Goal: Find specific page/section: Find specific page/section

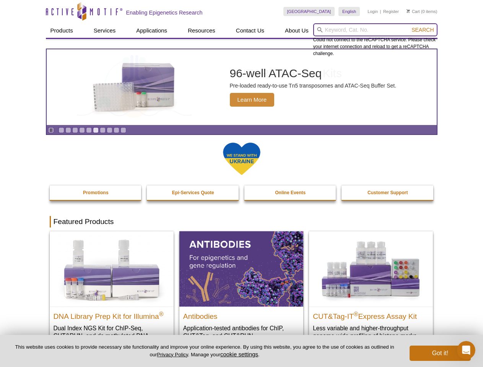
click at [375, 30] on input "search" at bounding box center [375, 29] width 124 height 13
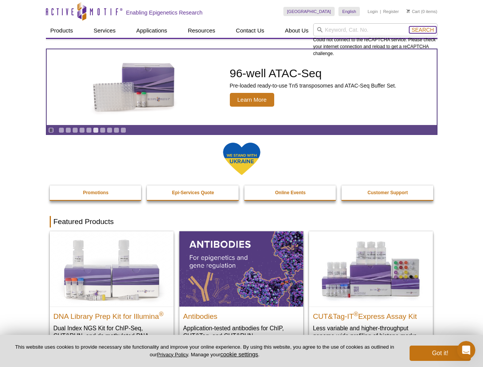
click at [422, 30] on span "Search" at bounding box center [422, 30] width 22 height 6
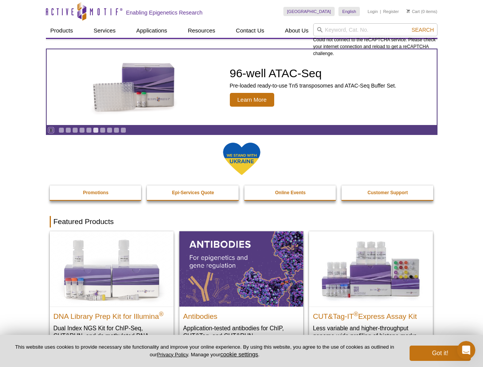
click at [51, 130] on icon "Pause" at bounding box center [51, 130] width 5 height 5
click at [61, 130] on link "Go to slide 1" at bounding box center [61, 130] width 6 height 6
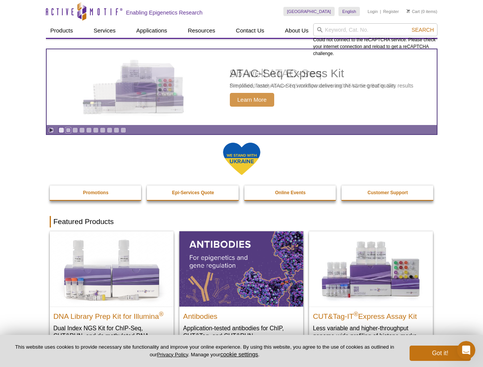
click at [68, 130] on link "Go to slide 2" at bounding box center [68, 130] width 6 height 6
click at [75, 130] on link "Go to slide 3" at bounding box center [75, 130] width 6 height 6
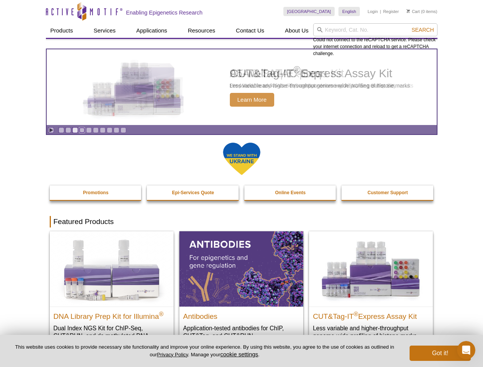
click at [82, 130] on link "Go to slide 4" at bounding box center [82, 130] width 6 height 6
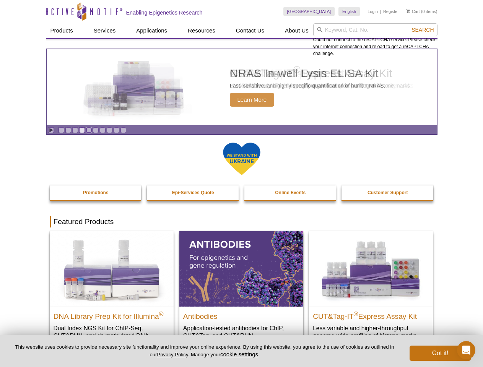
click at [89, 130] on link "Go to slide 5" at bounding box center [89, 130] width 6 height 6
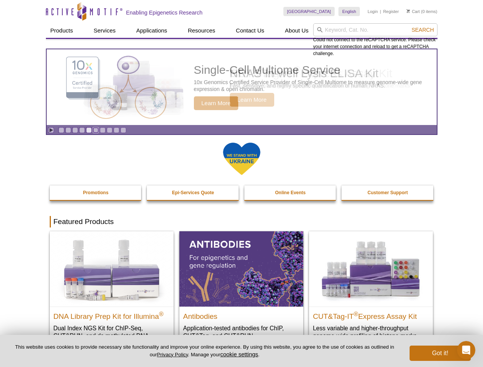
click at [96, 130] on link "Go to slide 6" at bounding box center [96, 130] width 6 height 6
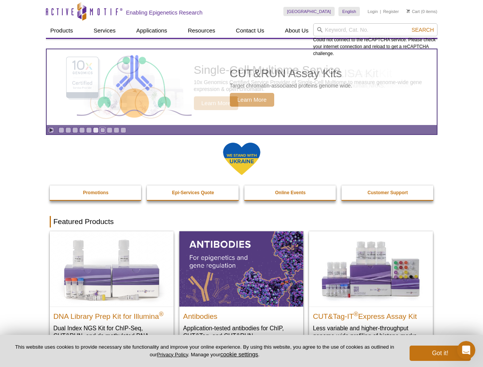
click at [102, 130] on link "Go to slide 7" at bounding box center [103, 130] width 6 height 6
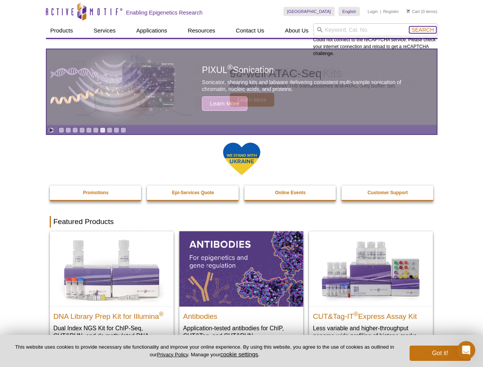
click at [422, 30] on span "Search" at bounding box center [422, 30] width 22 height 6
